Goal: Task Accomplishment & Management: Manage account settings

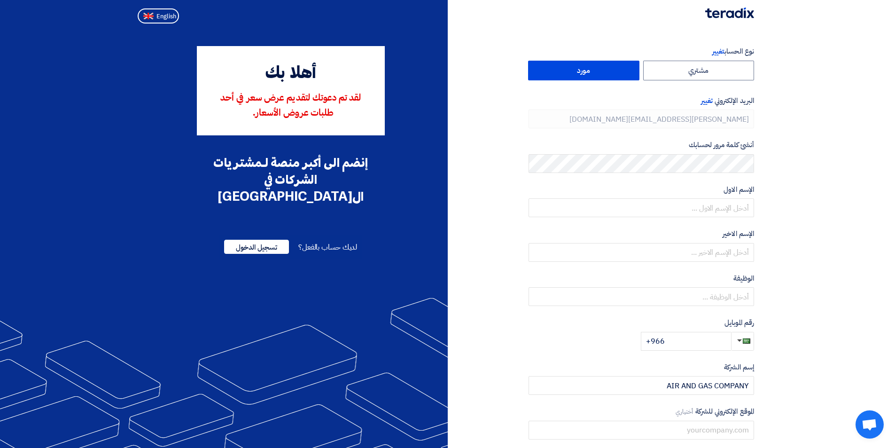
type input "[PHONE_NUMBER]"
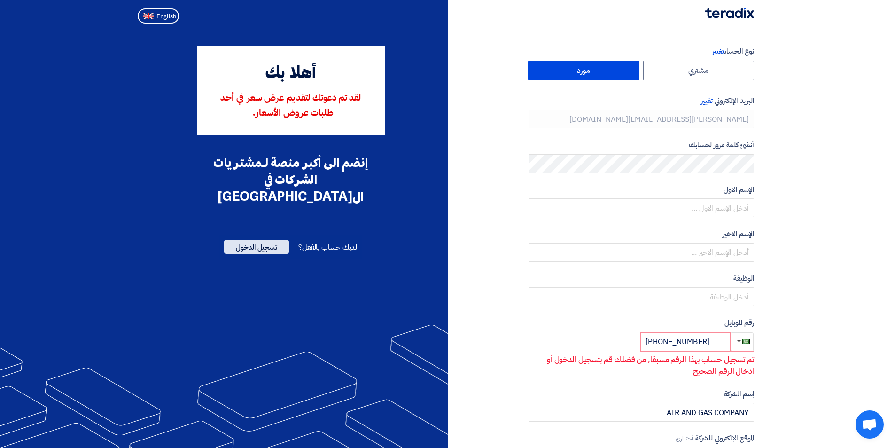
click at [265, 239] on span "تسجيل الدخول" at bounding box center [256, 246] width 65 height 14
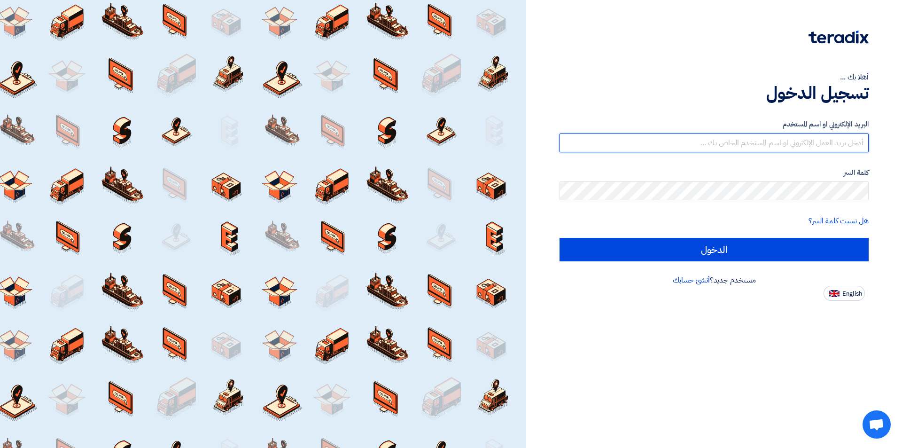
click at [790, 137] on input "text" at bounding box center [713, 142] width 309 height 19
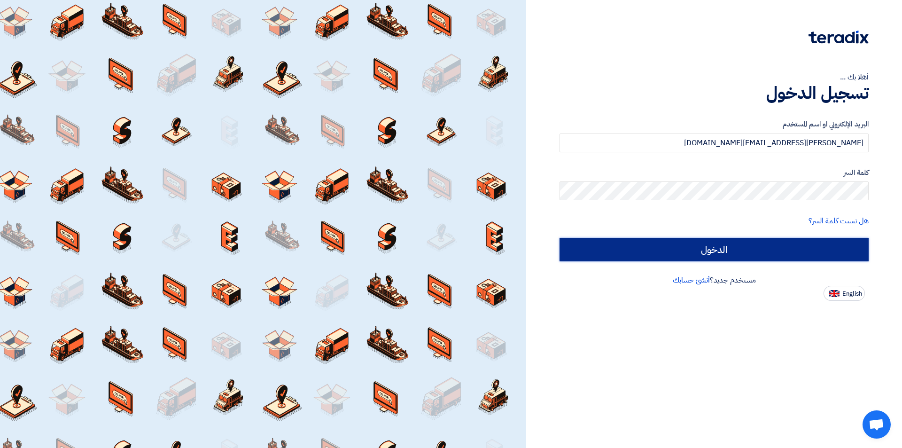
click at [757, 254] on input "الدخول" at bounding box center [713, 249] width 309 height 23
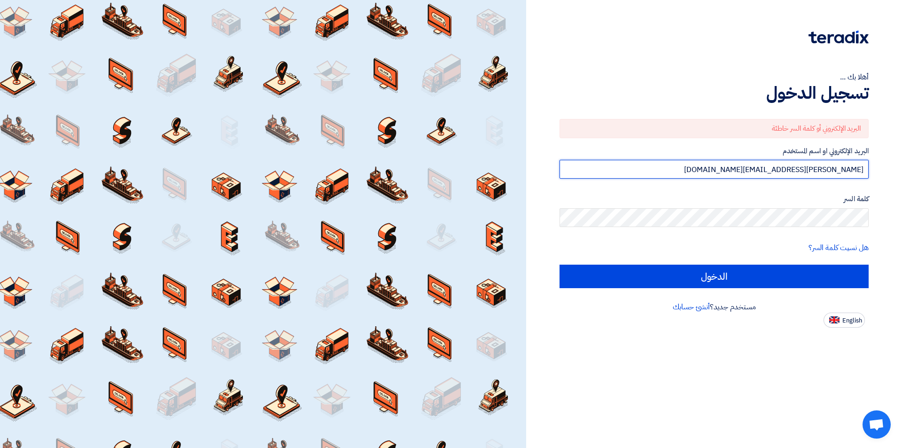
click at [862, 171] on input "[PERSON_NAME][EMAIL_ADDRESS][DOMAIN_NAME]" at bounding box center [713, 169] width 309 height 19
click at [864, 170] on input "[PERSON_NAME][EMAIL_ADDRESS][DOMAIN_NAME]" at bounding box center [713, 169] width 309 height 19
drag, startPoint x: 776, startPoint y: 166, endPoint x: 875, endPoint y: 163, distance: 99.1
click at [875, 163] on div "أهلا بك ... تسجيل الدخول البريد الإلكتروني أو كلمة السر خاطئة البريد الإلكتروني…" at bounding box center [714, 163] width 362 height 327
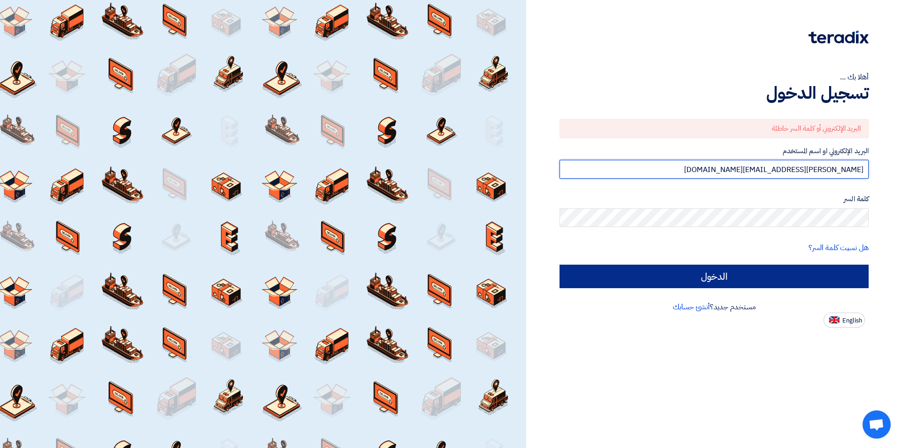
type input "[PERSON_NAME][EMAIL_ADDRESS][DOMAIN_NAME]"
click at [765, 267] on input "الدخول" at bounding box center [713, 275] width 309 height 23
type input "Sign in"
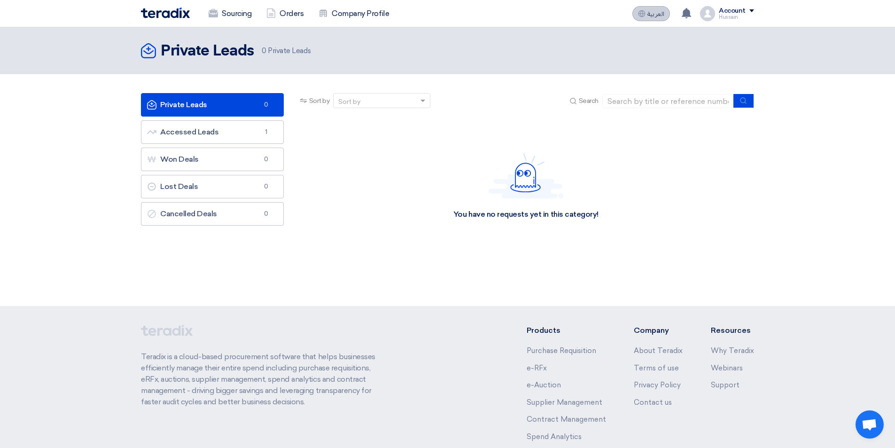
click at [657, 16] on span "العربية" at bounding box center [655, 14] width 17 height 7
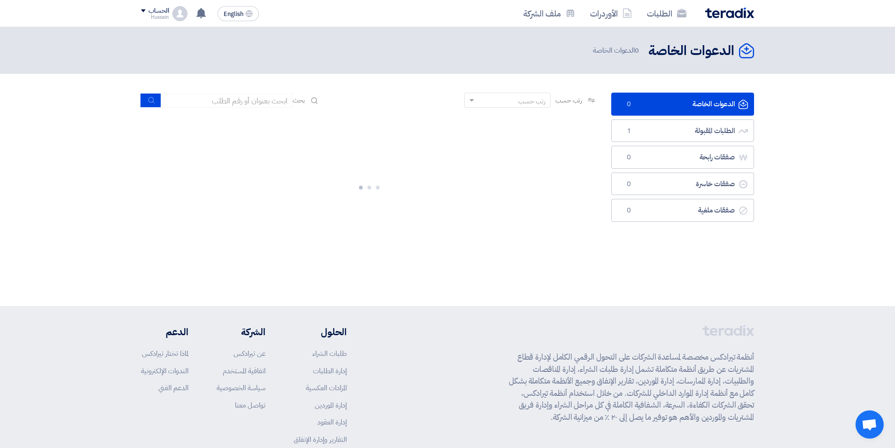
click at [153, 9] on div "الحساب" at bounding box center [158, 11] width 20 height 8
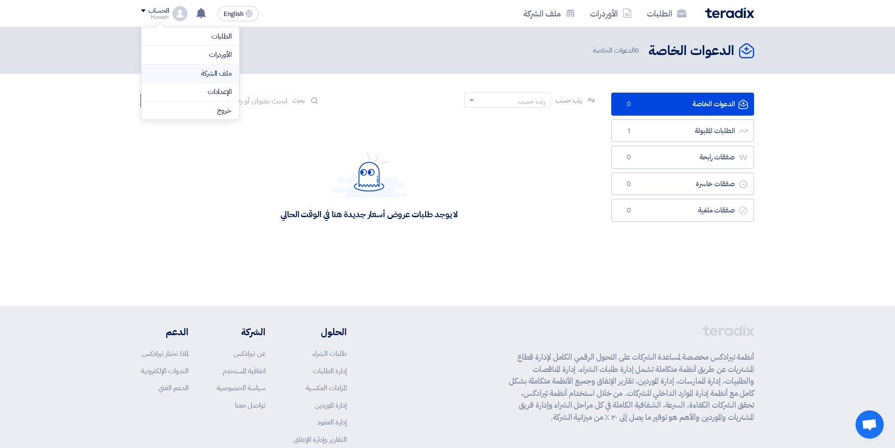
click at [215, 76] on link "ملف الشركة" at bounding box center [190, 73] width 83 height 11
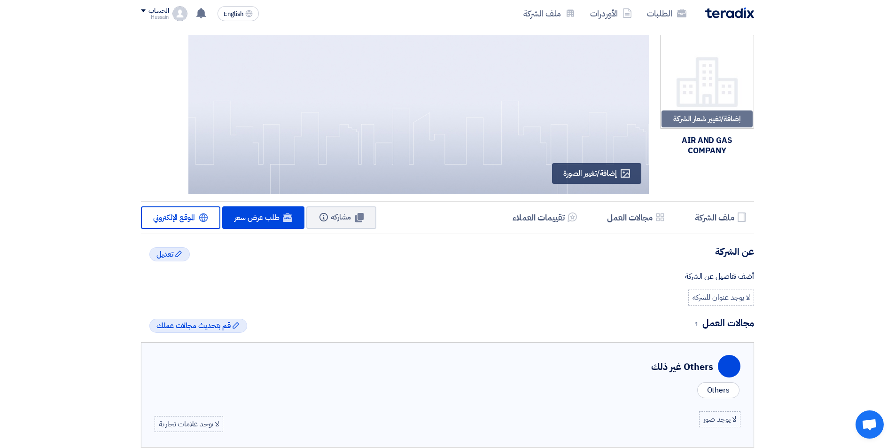
click at [172, 8] on div "الحساب [PERSON_NAME] الطلبات الأوردرات ملف الشركة الإعدادات خروج" at bounding box center [164, 13] width 46 height 15
click at [194, 85] on li "الإعدادات" at bounding box center [190, 92] width 98 height 19
click at [167, 5] on div "English EN لا توجد إشعارات جديدة لديك الحساب Hussain الطلبات الأوردرات ملف الشر…" at bounding box center [202, 13] width 122 height 19
click at [165, 12] on div "الحساب" at bounding box center [158, 11] width 20 height 8
click at [200, 87] on link "الإعدادات" at bounding box center [190, 91] width 83 height 11
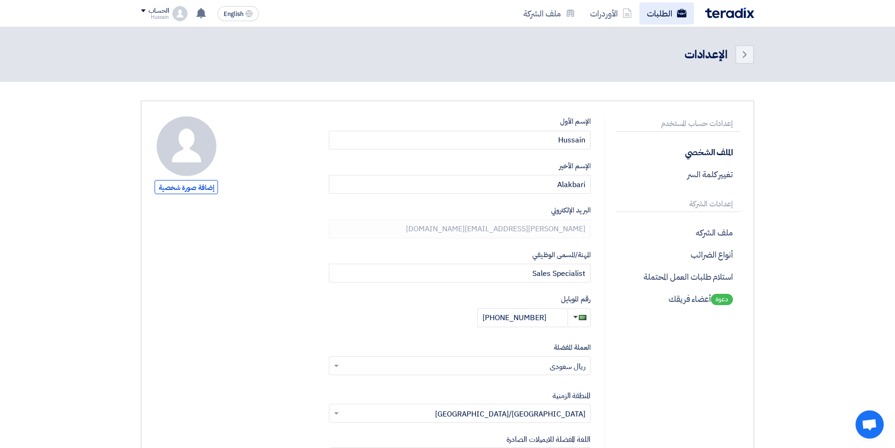
click at [653, 12] on link "الطلبات" at bounding box center [666, 13] width 54 height 22
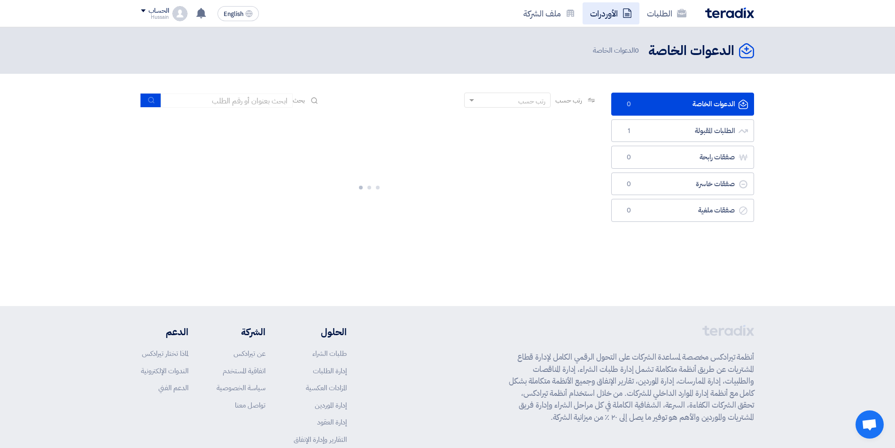
click at [619, 17] on link "الأوردرات" at bounding box center [610, 13] width 57 height 22
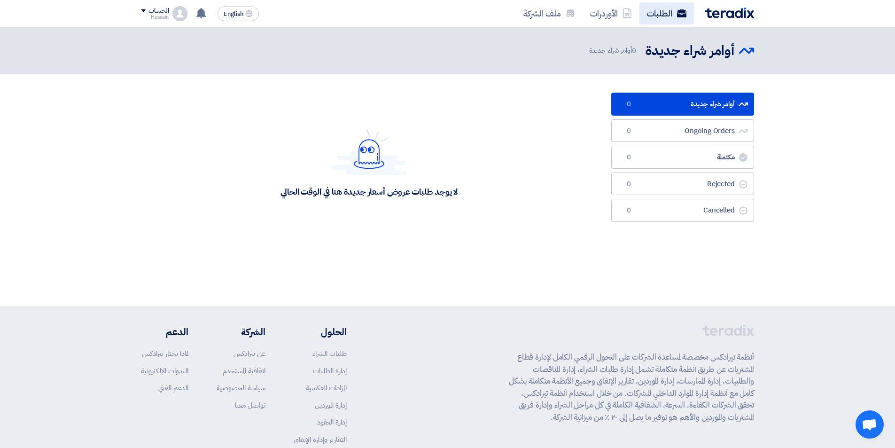
click at [643, 14] on link "الطلبات" at bounding box center [666, 13] width 54 height 22
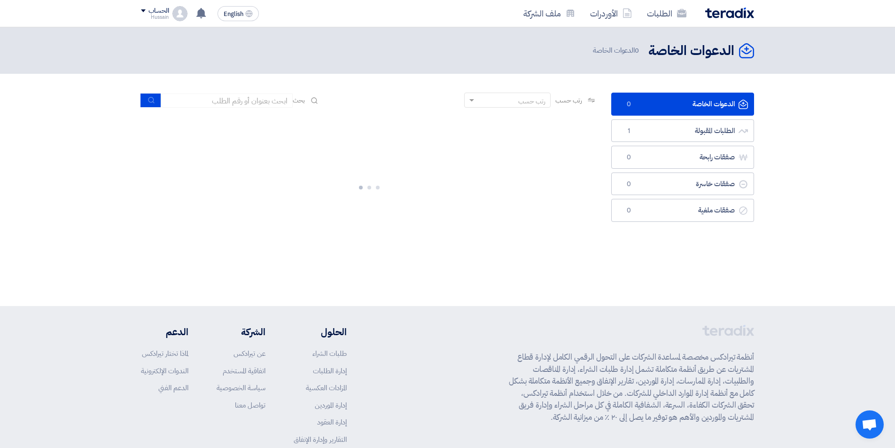
click at [733, 12] on img at bounding box center [729, 13] width 49 height 11
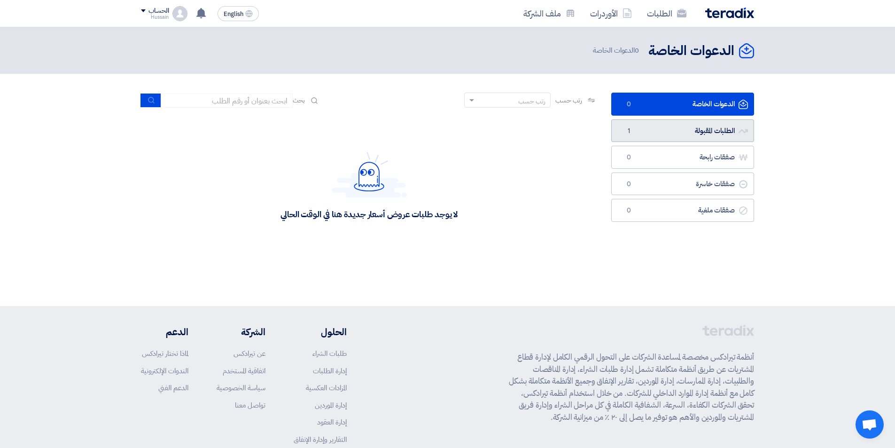
click at [686, 127] on link "الطلبات المقبولة الطلبات المقبولة 1" at bounding box center [682, 130] width 143 height 23
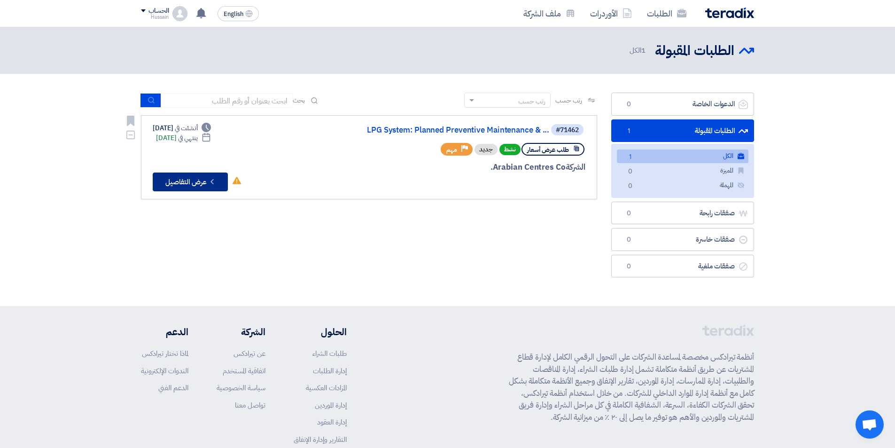
click at [197, 184] on button "Check details عرض التفاصيل" at bounding box center [190, 181] width 75 height 19
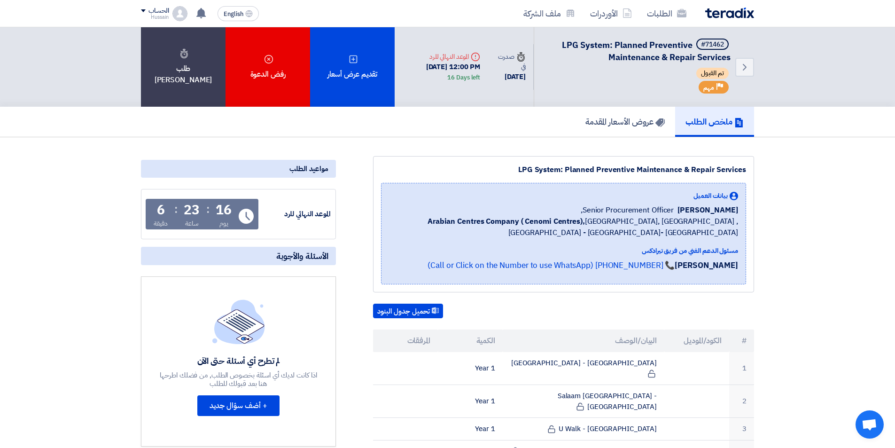
click at [159, 11] on div "الحساب" at bounding box center [158, 11] width 20 height 8
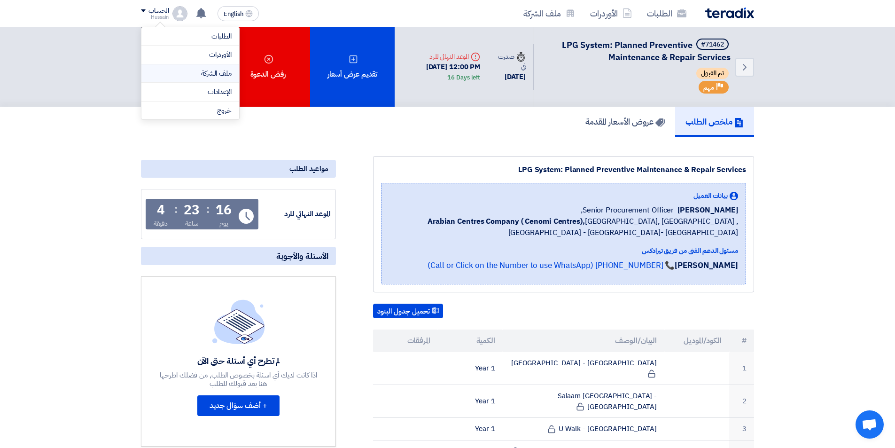
click at [188, 71] on link "ملف الشركة" at bounding box center [190, 73] width 83 height 11
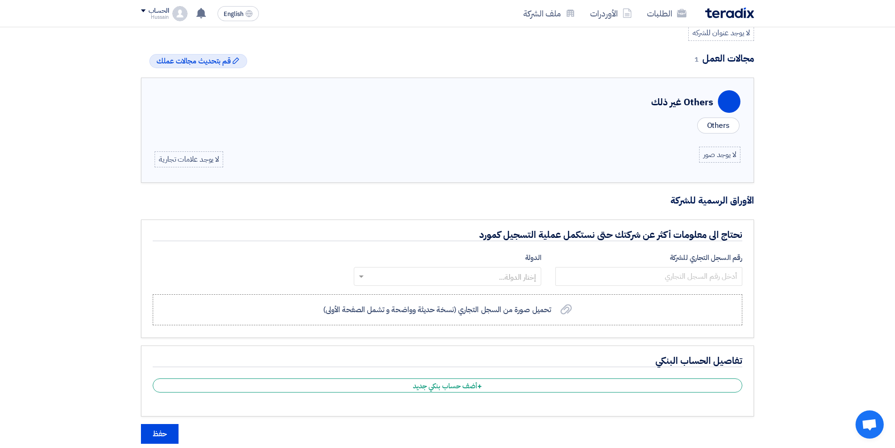
scroll to position [546, 0]
